Goal: Task Accomplishment & Management: Manage account settings

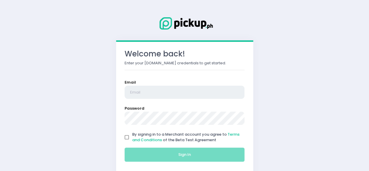
type input "[EMAIL_ADDRESS][DOMAIN_NAME]"
click at [128, 139] on input "By signing in to a Merchant account you agree to Terms and Conditions of the Be…" at bounding box center [126, 137] width 11 height 11
checkbox input "true"
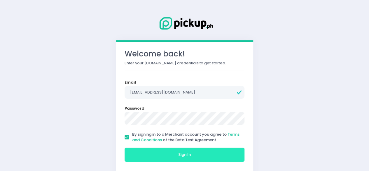
click at [163, 152] on button "Sign In" at bounding box center [185, 154] width 120 height 14
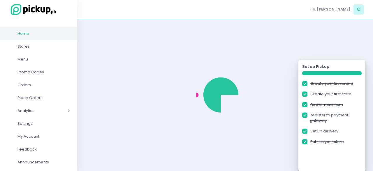
checkbox input "true"
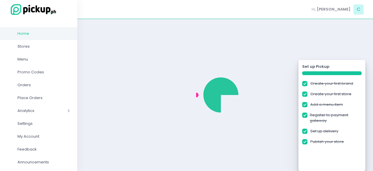
checkbox input "true"
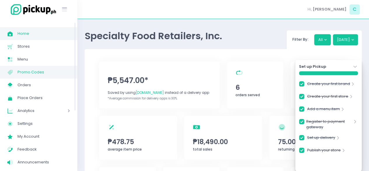
click at [39, 73] on span "Promo Codes" at bounding box center [43, 72] width 52 height 8
checkbox input "true"
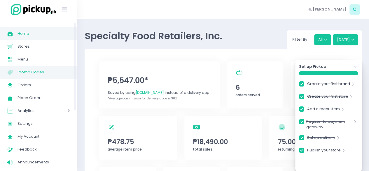
checkbox input "true"
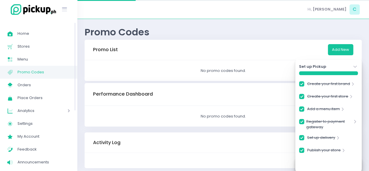
checkbox input "true"
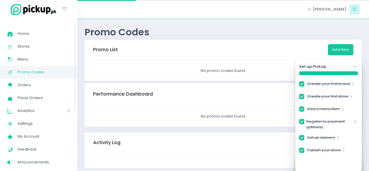
checkbox input "true"
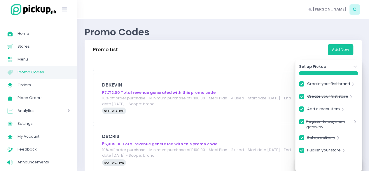
scroll to position [202, 0]
